Goal: Task Accomplishment & Management: Manage account settings

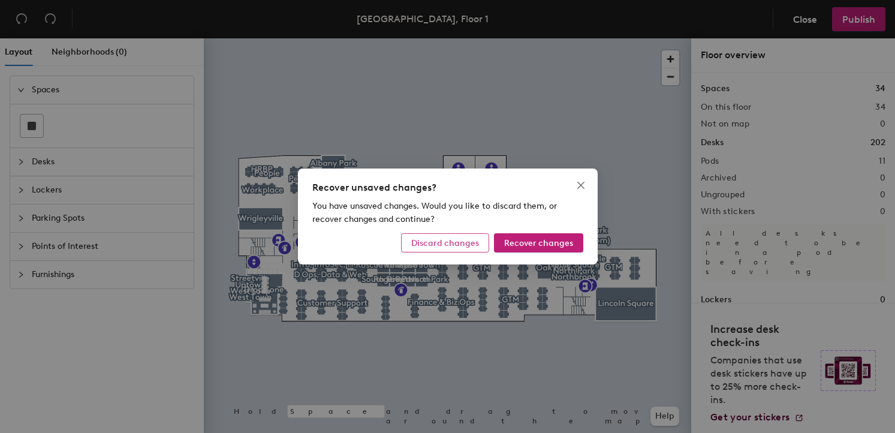
click at [431, 245] on span "Discard changes" at bounding box center [445, 243] width 68 height 10
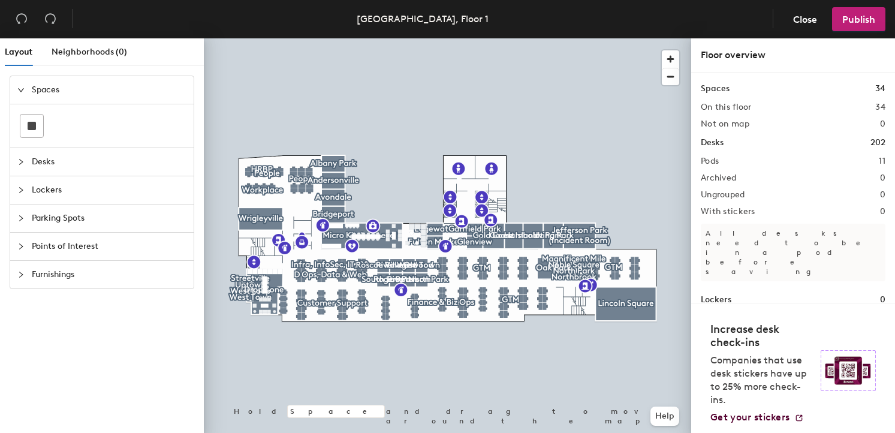
click at [86, 164] on span "Desks" at bounding box center [109, 162] width 155 height 28
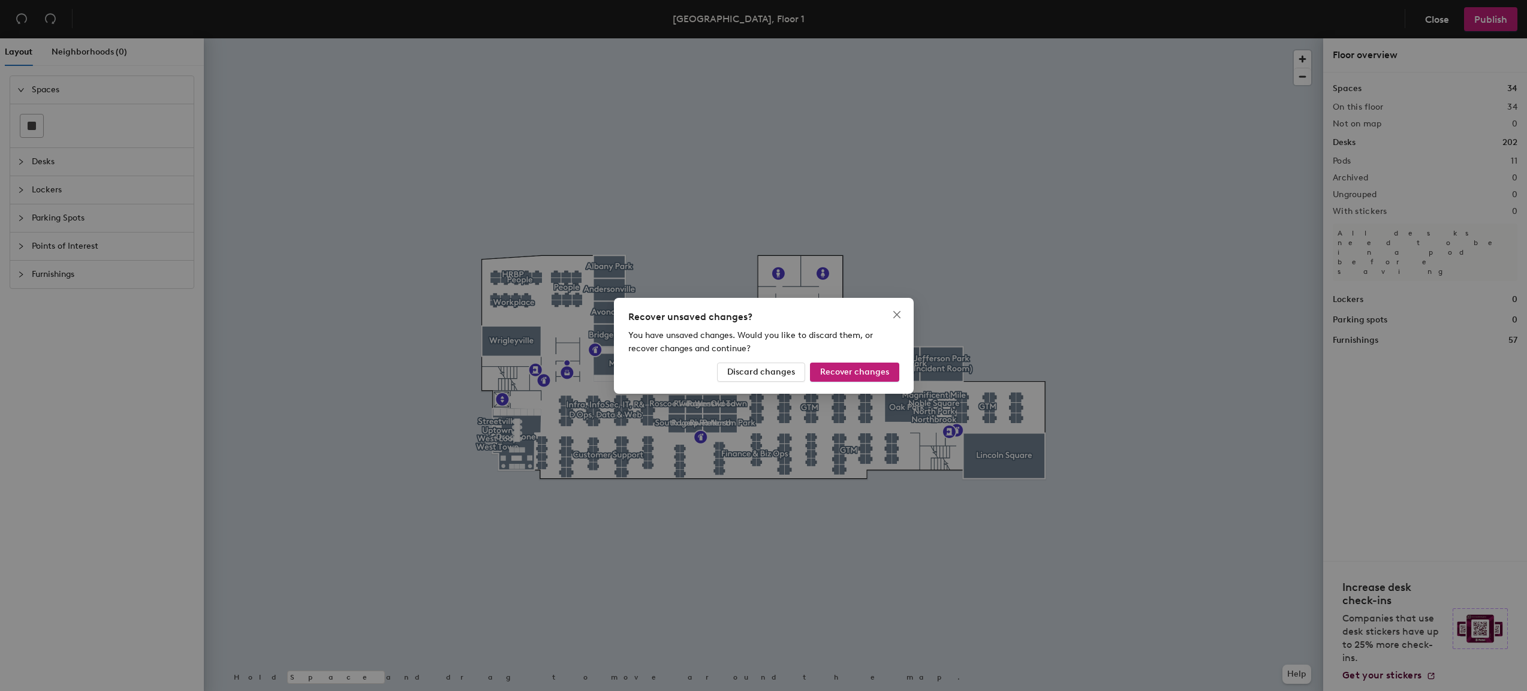
click at [360, 362] on div "Recover unsaved changes? You have unsaved changes. Would you like to discard th…" at bounding box center [763, 345] width 1527 height 691
click at [895, 315] on icon "close" at bounding box center [896, 314] width 7 height 7
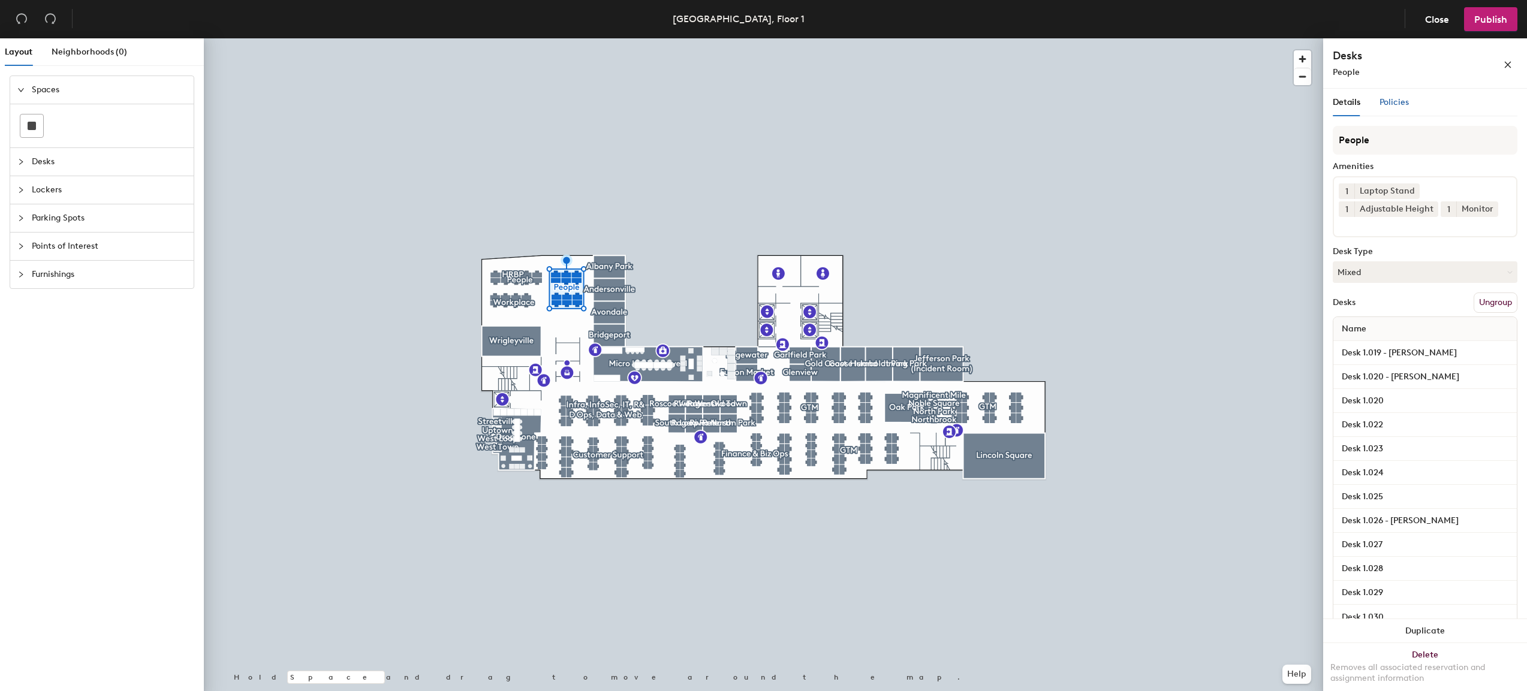
click at [895, 103] on span "Policies" at bounding box center [1394, 102] width 29 height 10
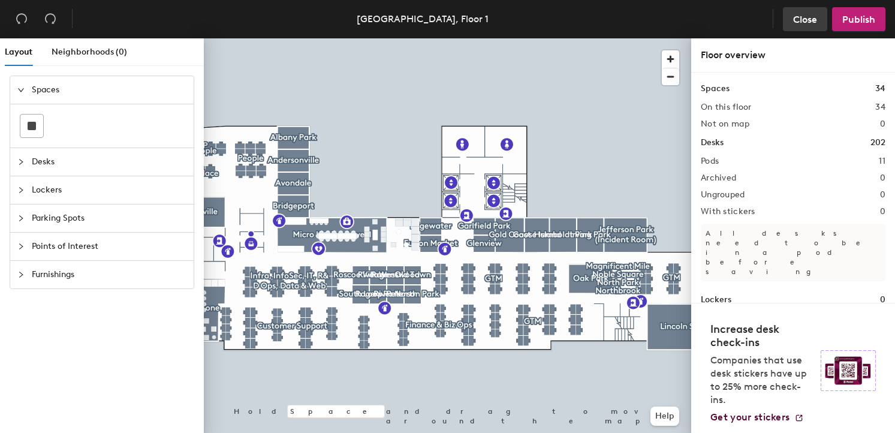
click at [802, 25] on span "Close" at bounding box center [805, 19] width 24 height 11
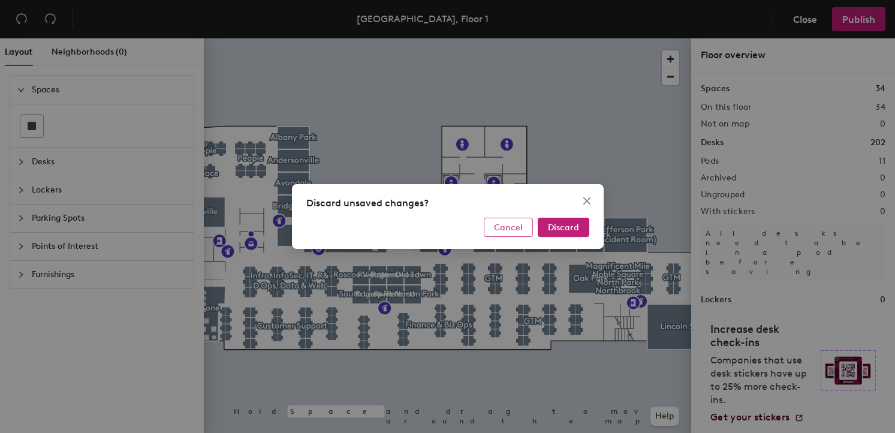
click at [510, 231] on span "Cancel" at bounding box center [508, 227] width 29 height 10
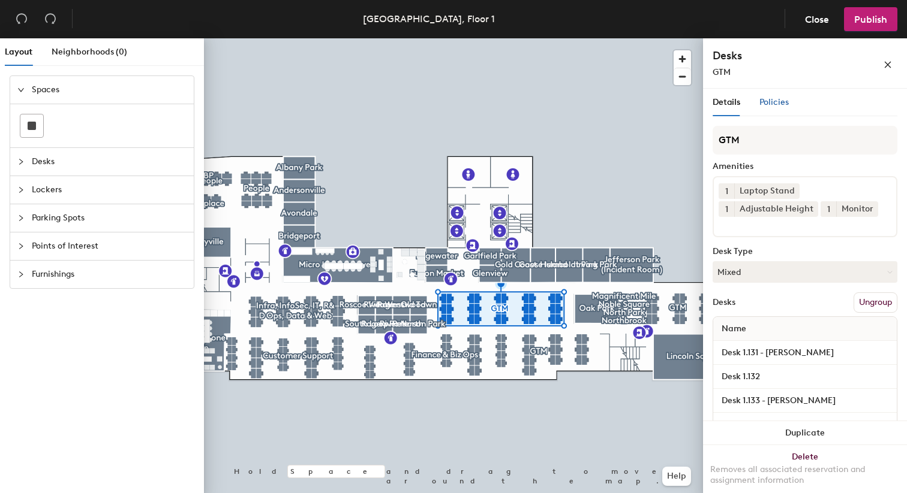
click at [782, 100] on span "Policies" at bounding box center [773, 102] width 29 height 10
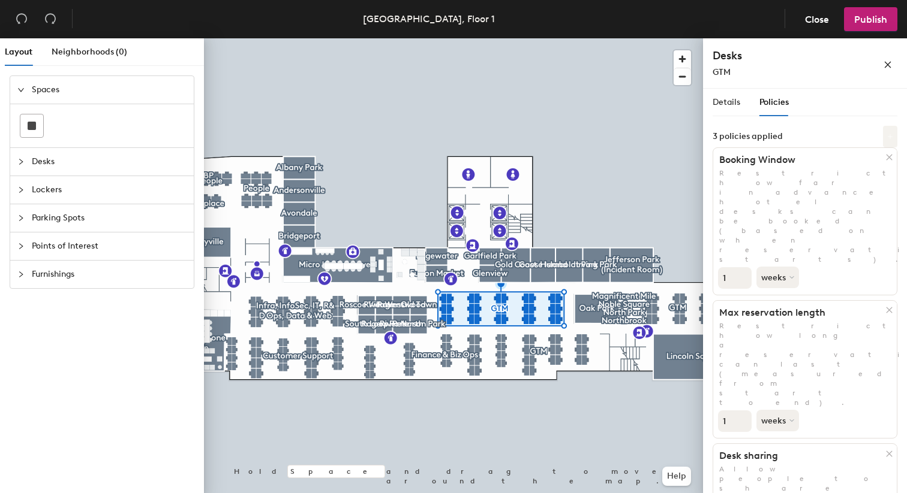
click at [888, 138] on icon at bounding box center [890, 137] width 6 height 6
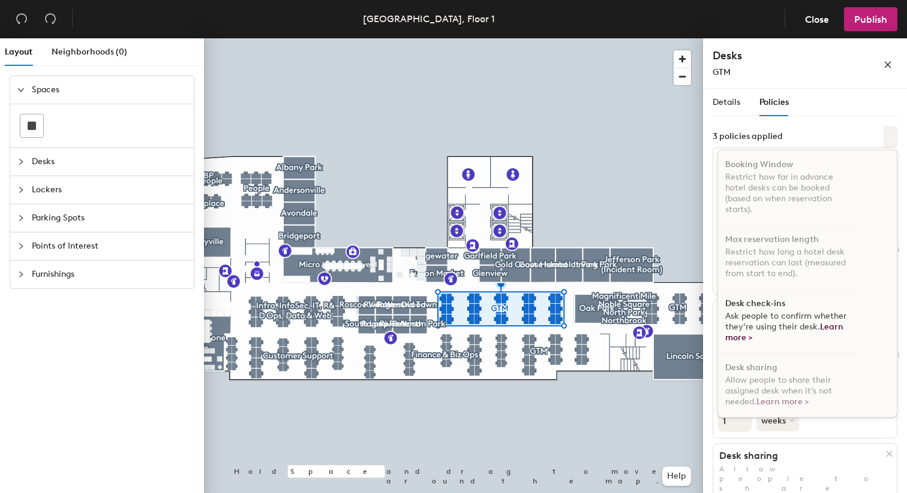
click at [888, 138] on icon at bounding box center [890, 137] width 6 height 6
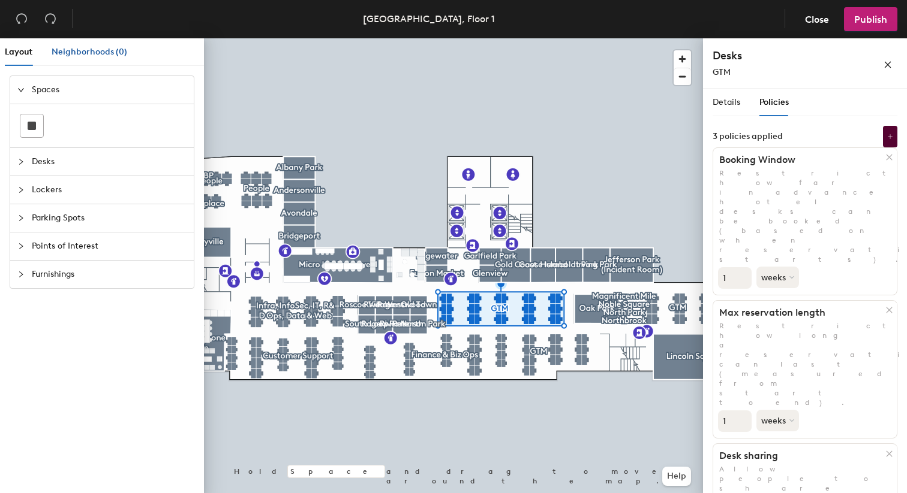
click at [82, 56] on span "Neighborhoods (0)" at bounding box center [90, 52] width 76 height 10
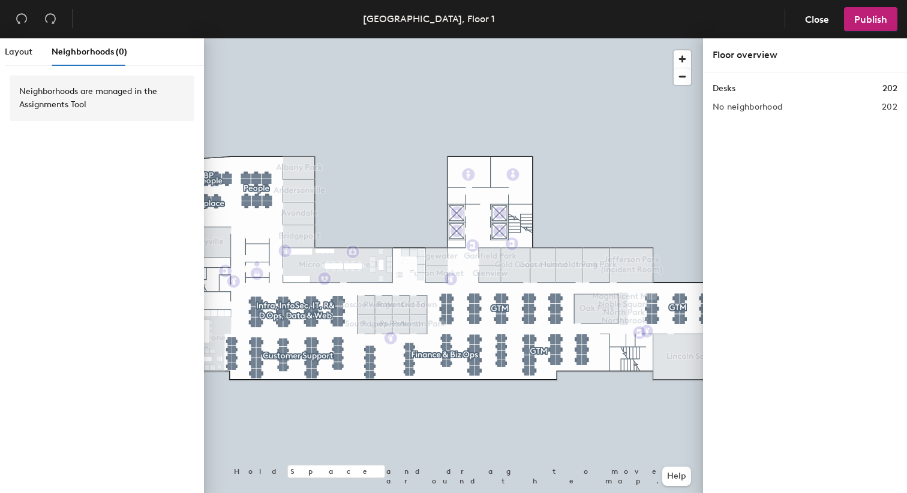
click at [751, 109] on h2 "No neighborhood" at bounding box center [747, 108] width 70 height 10
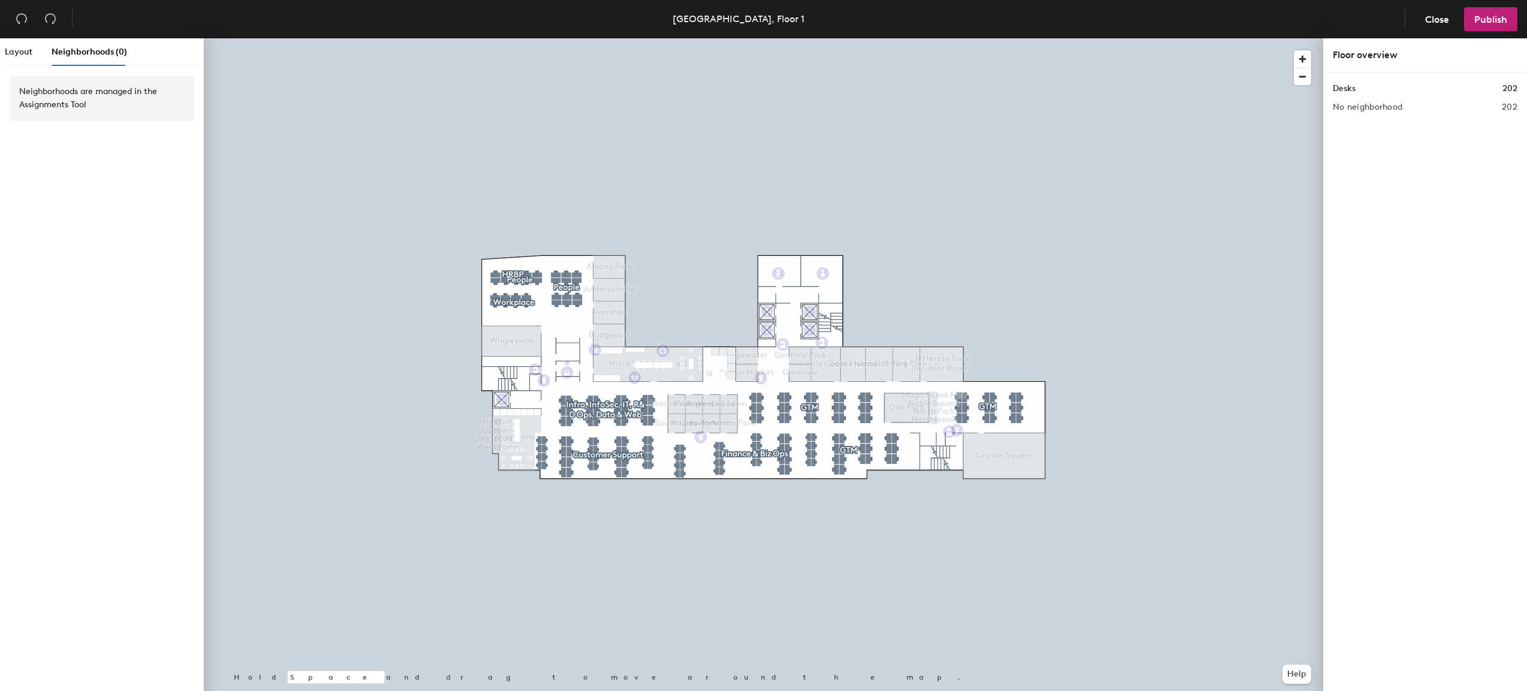
click at [895, 111] on h2 "No neighborhood" at bounding box center [1368, 108] width 70 height 10
click at [895, 112] on div "Desks 202 No neighborhood 202" at bounding box center [1425, 385] width 204 height 624
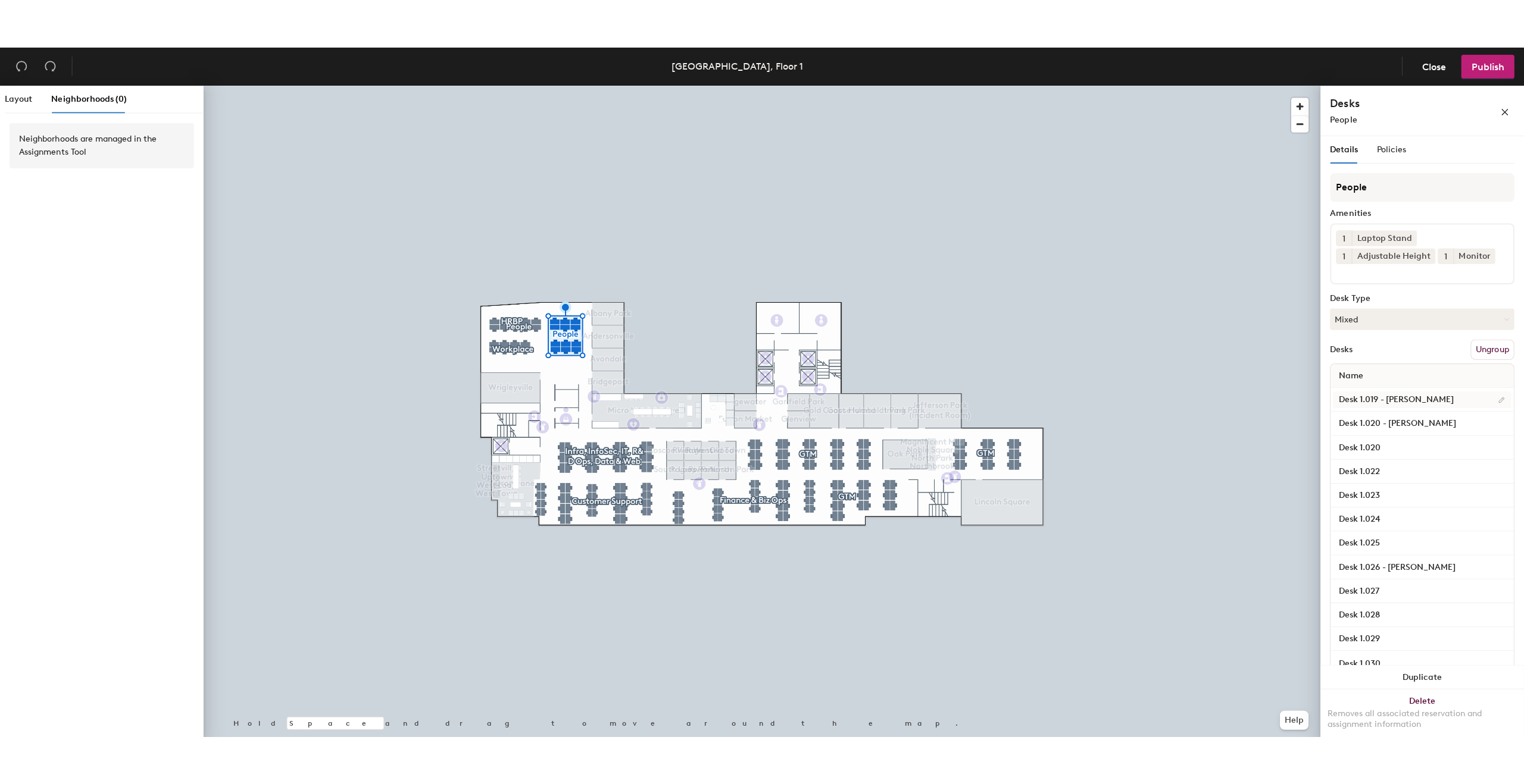
scroll to position [6, 0]
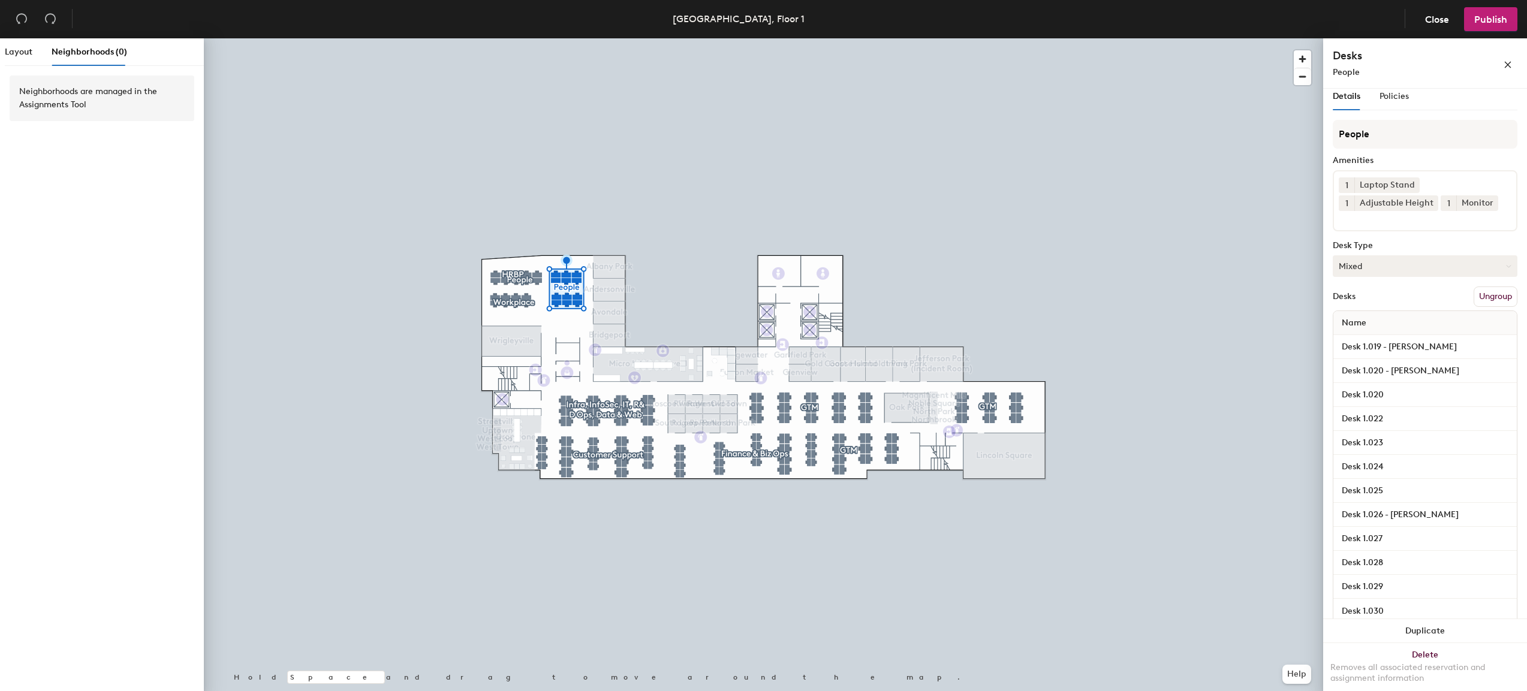
click at [895, 267] on button "Mixed" at bounding box center [1425, 266] width 185 height 22
click at [895, 38] on div at bounding box center [763, 38] width 1119 height 0
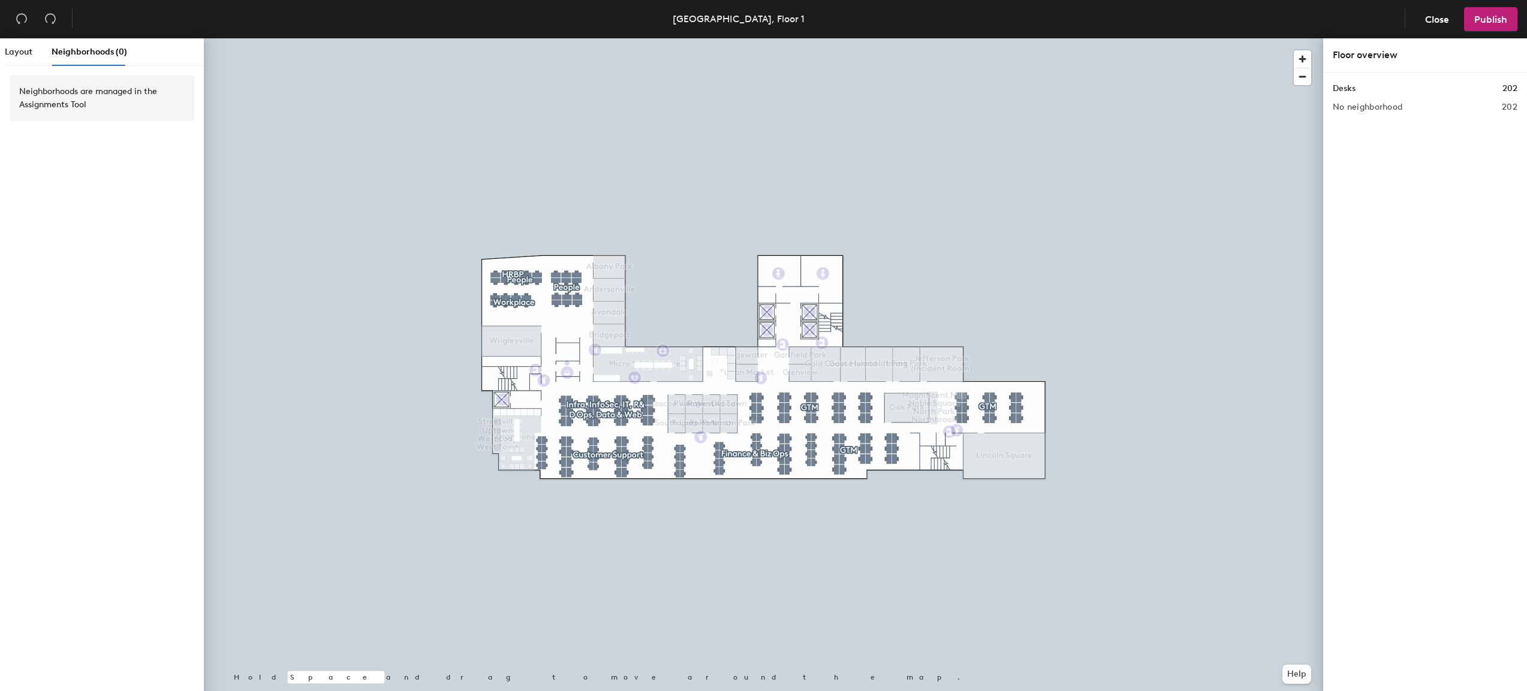
click at [895, 106] on h2 "No neighborhood" at bounding box center [1368, 108] width 70 height 10
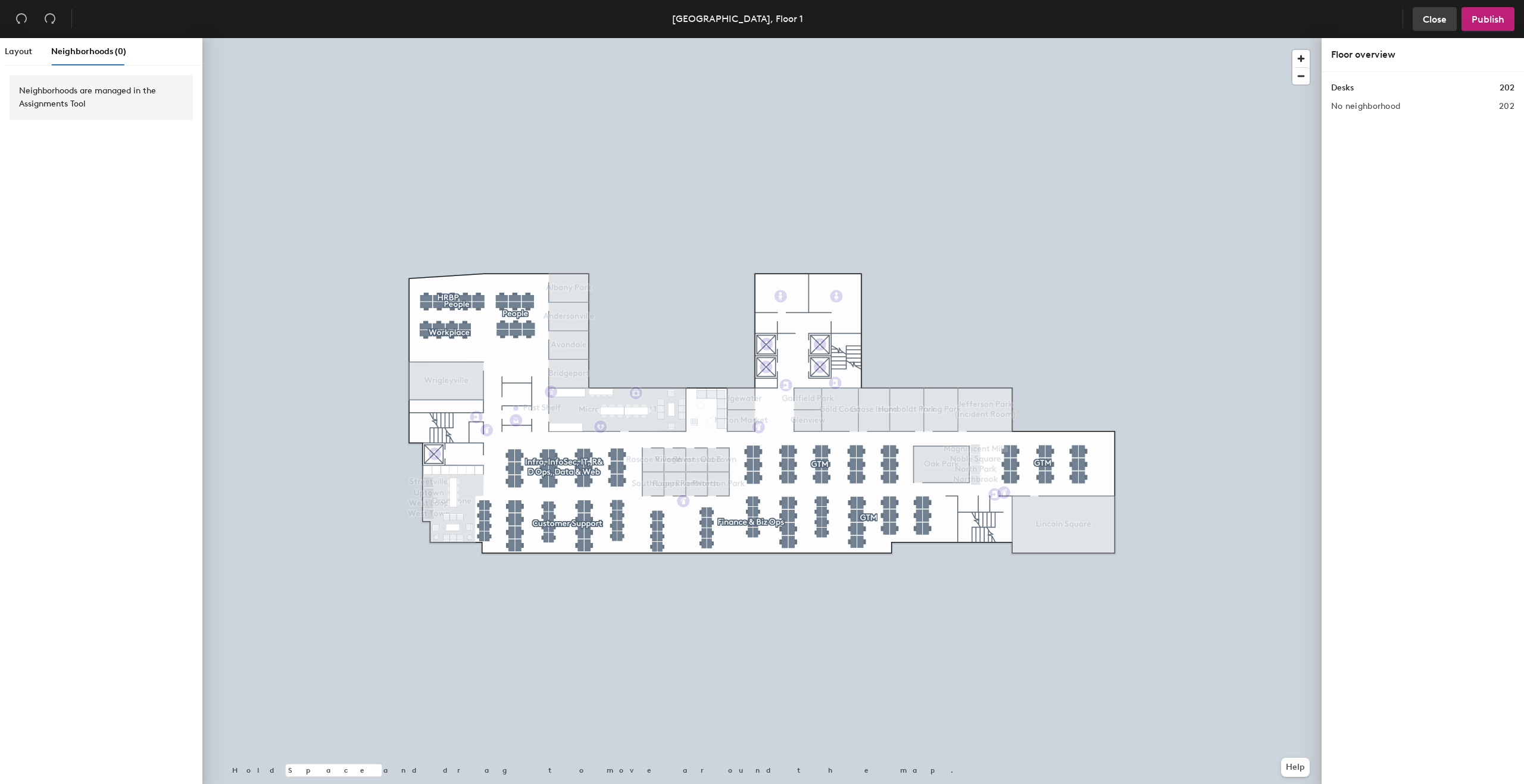
click at [889, 17] on span "Close" at bounding box center [1435, 19] width 24 height 11
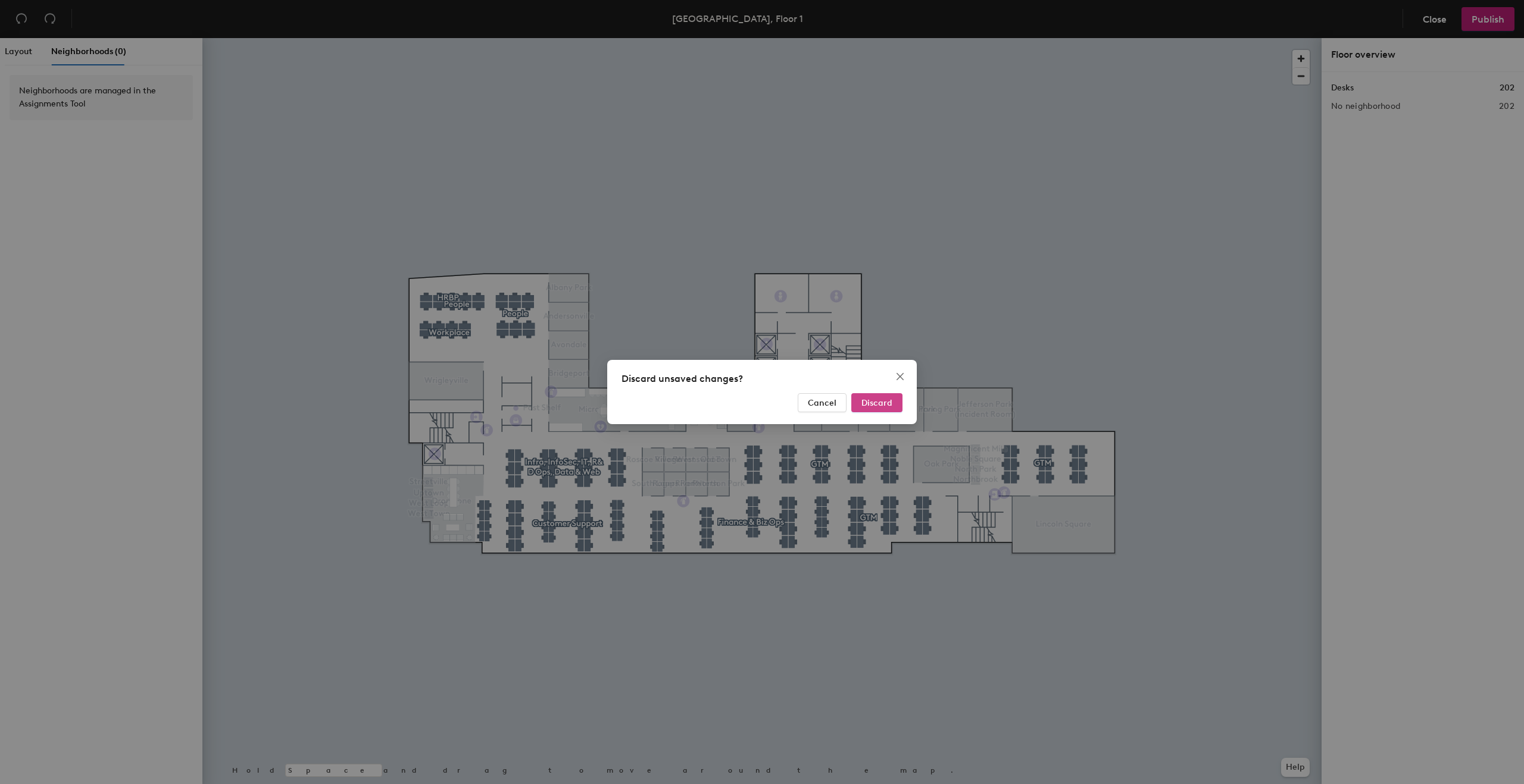
click at [875, 398] on span "Discard" at bounding box center [877, 403] width 31 height 10
